Goal: Task Accomplishment & Management: Manage account settings

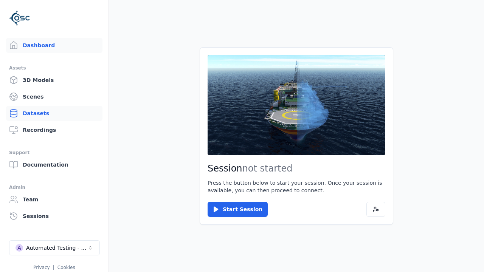
click at [51, 113] on link "Datasets" at bounding box center [54, 113] width 96 height 15
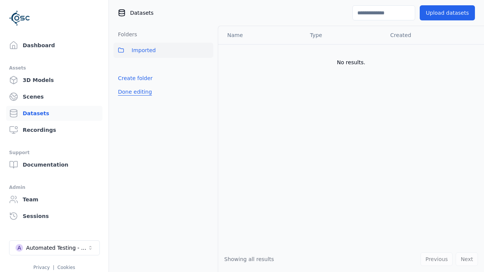
click at [133, 92] on button "Done editing" at bounding box center [134, 92] width 43 height 14
click at [51, 113] on link "Datasets" at bounding box center [54, 113] width 96 height 15
click at [127, 85] on button "Done editing" at bounding box center [134, 92] width 43 height 14
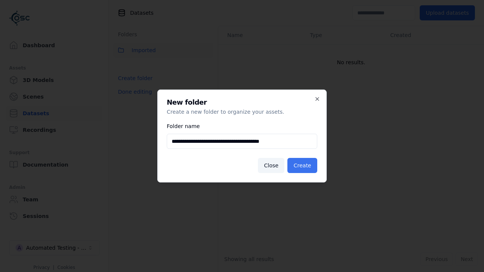
type input "**********"
click at [303, 166] on button "Create" at bounding box center [302, 165] width 30 height 15
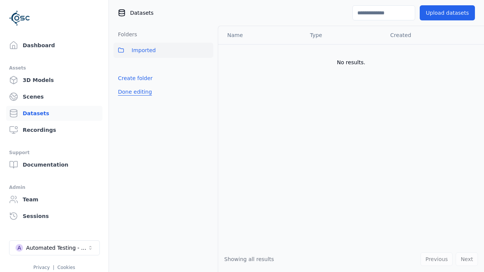
click at [133, 99] on button "Done editing" at bounding box center [134, 92] width 43 height 14
click at [127, 95] on button "Done editing" at bounding box center [134, 92] width 43 height 14
click at [207, 67] on html "Support Dashboard Assets 3D Models Scenes Datasets Recordings Support Documenta…" at bounding box center [242, 136] width 484 height 272
click at [242, 136] on html "Support Dashboard Assets 3D Models Scenes Datasets Recordings Support Documenta…" at bounding box center [242, 136] width 484 height 272
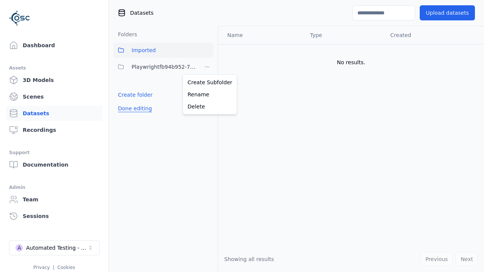
click at [133, 108] on button "Done editing" at bounding box center [134, 109] width 43 height 14
click at [127, 102] on button "Done editing" at bounding box center [134, 109] width 43 height 14
click at [207, 67] on html "Support Dashboard Assets 3D Models Scenes Datasets Recordings Support Documenta…" at bounding box center [242, 136] width 484 height 272
click at [207, 106] on div "Delete" at bounding box center [209, 107] width 51 height 12
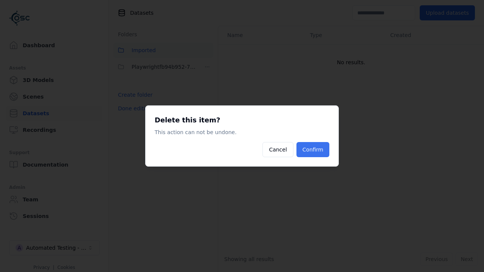
click at [313, 150] on button "Confirm" at bounding box center [312, 149] width 33 height 15
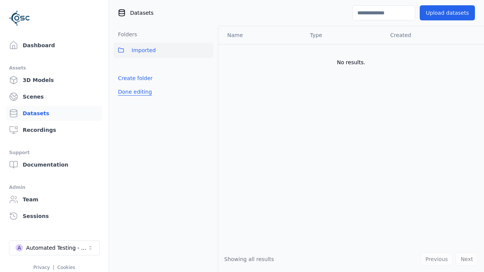
click at [133, 92] on button "Done editing" at bounding box center [134, 92] width 43 height 14
